Goal: Task Accomplishment & Management: Complete application form

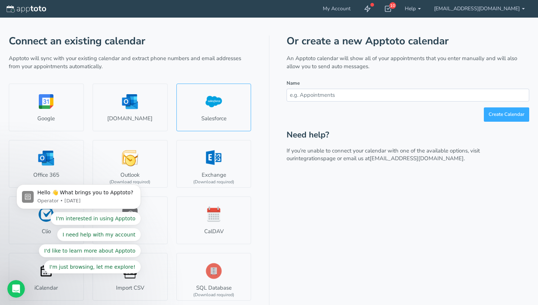
click at [214, 108] on link "Salesforce" at bounding box center [213, 107] width 75 height 48
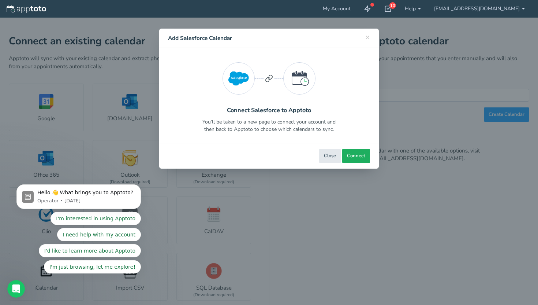
click at [349, 153] on span "Connect" at bounding box center [356, 155] width 18 height 7
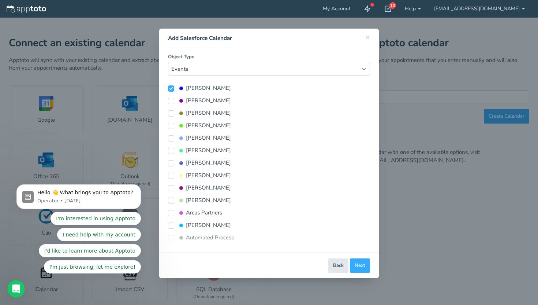
click at [221, 76] on div "Object Type Events Tasks -------- i360 Project Activity (Advanced) Standard Eve…" at bounding box center [269, 149] width 202 height 193
click at [226, 71] on select "Events Tasks -------- i360 Project Activity (Advanced) Standard Event (Advanced…" at bounding box center [269, 69] width 202 height 13
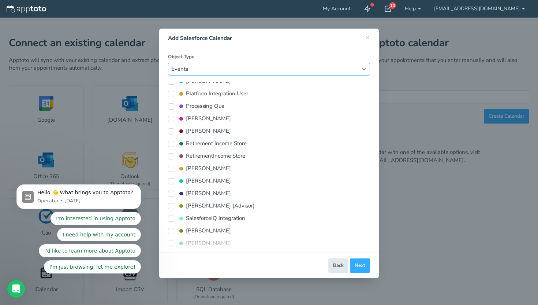
scroll to position [1310, 0]
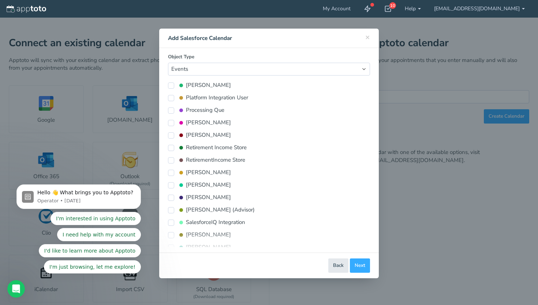
click at [201, 121] on label "Rachel Biggerstaff" at bounding box center [199, 123] width 63 height 8
click at [174, 121] on input "Rachel Biggerstaff" at bounding box center [171, 123] width 6 height 6
checkbox input "true"
click at [333, 268] on span "Connect Calendars" at bounding box center [345, 265] width 42 height 7
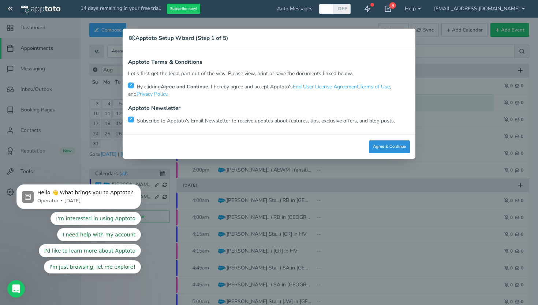
click at [377, 145] on button "Agree & Continue" at bounding box center [389, 146] width 41 height 13
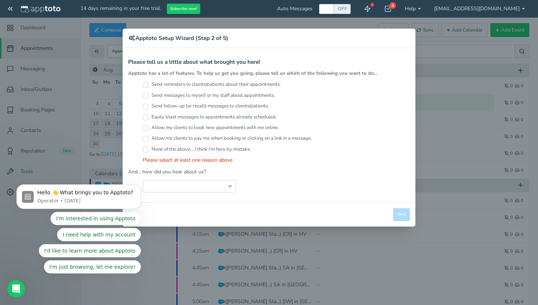
click at [182, 84] on label "Send reminders to clients/patients about their appointments." at bounding box center [212, 84] width 138 height 7
click at [149, 84] on input "Send reminders to clients/patients about their appointments." at bounding box center [146, 85] width 6 height 6
checkbox input "true"
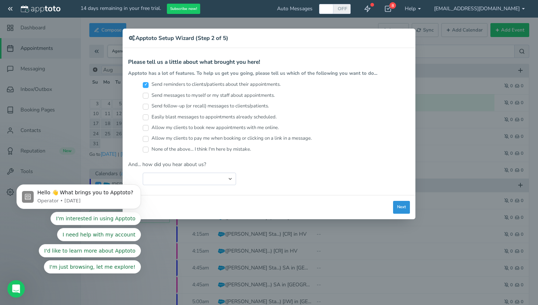
click at [401, 204] on button "Next" at bounding box center [401, 207] width 17 height 13
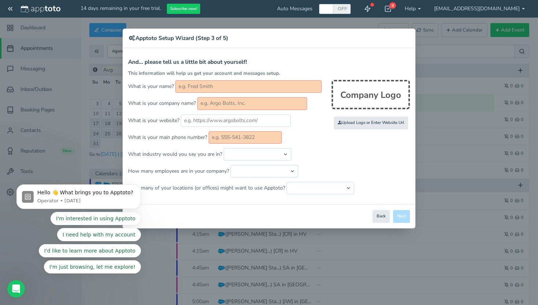
click at [190, 85] on input "text" at bounding box center [248, 86] width 146 height 12
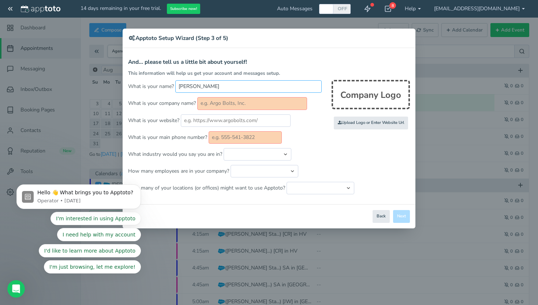
type input "Jaclyn Stamps"
type input "Wood Financial Group"
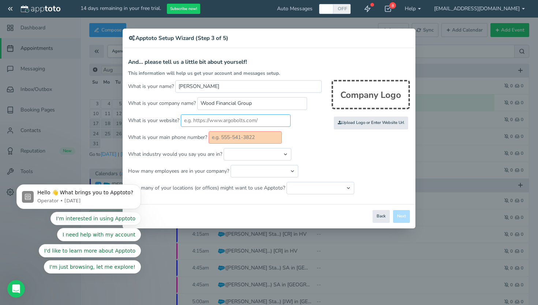
click at [207, 118] on input "text" at bounding box center [236, 120] width 110 height 12
paste input "https://woodfinancialgroup.com/"
type input "https://woodfinancialgroup.com/"
click at [235, 138] on input "text" at bounding box center [245, 137] width 73 height 12
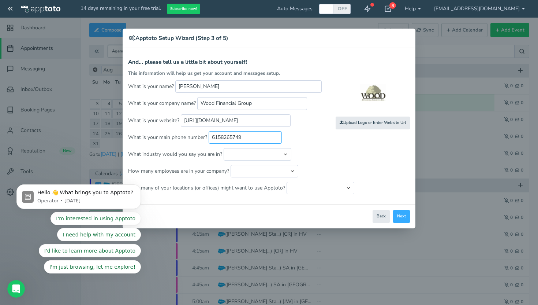
type input "6158265749"
click at [331, 142] on p "What is your main phone number? 6158265749" at bounding box center [269, 137] width 282 height 12
click at [250, 151] on select "Automotive Cleaning Services Consulting Education - Classroom Education - Admis…" at bounding box center [258, 154] width 68 height 12
select select "string:Financial Services - Advising"
click at [261, 168] on select "Just me 1 to 5 6 to 10 11 to 25 26 to 50 51 to 100 101 to 500 501 to 1000 More …" at bounding box center [265, 171] width 68 height 12
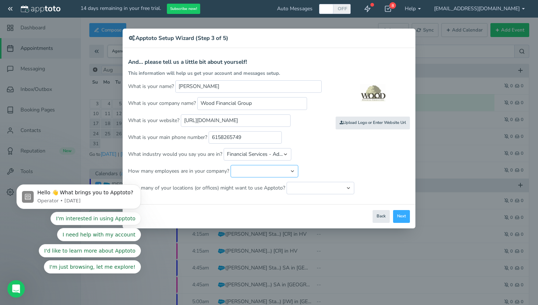
select select "string:26..50"
click at [317, 187] on select "Just one location 2 3 4 5 6 to 10 11 to 25 26 to 50 More than 50" at bounding box center [321, 188] width 68 height 12
select select "string:5"
click at [396, 214] on button "Next" at bounding box center [401, 216] width 17 height 13
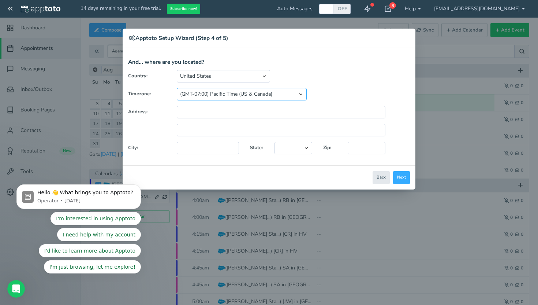
click at [280, 99] on select "(GMT-10:00) Hawaii (GMT-08:00) Alaska (GMT-07:00) Pacific Time (US & Canada) (G…" at bounding box center [242, 94] width 130 height 12
select select "string:America/Chicago"
click at [209, 116] on input "text" at bounding box center [281, 112] width 209 height 12
type input "181 E Main St"
type input "Suite 7"
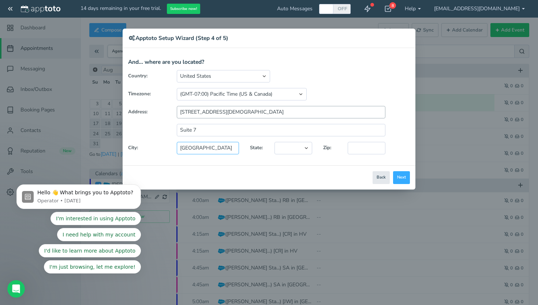
type input "Hendersonville"
select select "string:TN"
type input "37075"
click at [401, 174] on button "Next" at bounding box center [401, 177] width 17 height 13
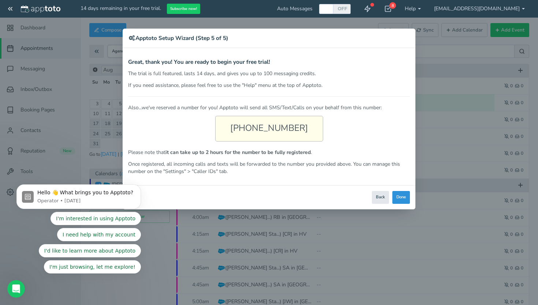
click at [396, 197] on button "Done" at bounding box center [401, 197] width 18 height 13
